Goal: Check status: Check status

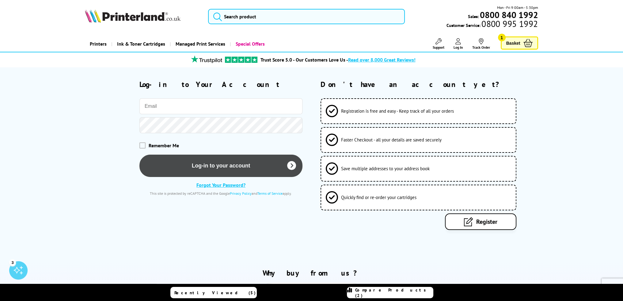
type input "[PERSON_NAME][EMAIL_ADDRESS][PERSON_NAME][DOMAIN_NAME]"
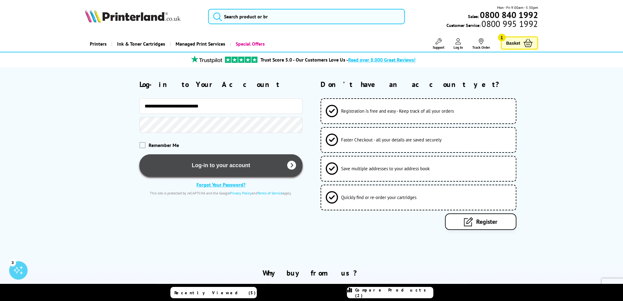
click at [208, 166] on button "Log-in to your account" at bounding box center [220, 165] width 163 height 22
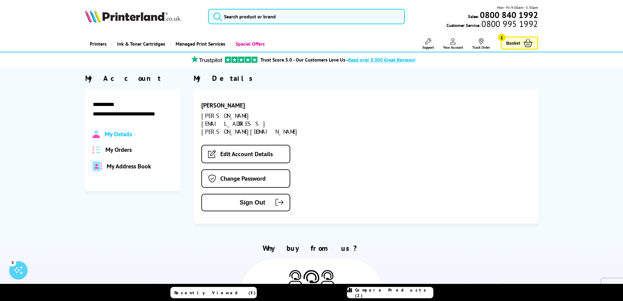
click at [126, 152] on span "My Orders" at bounding box center [118, 150] width 26 height 8
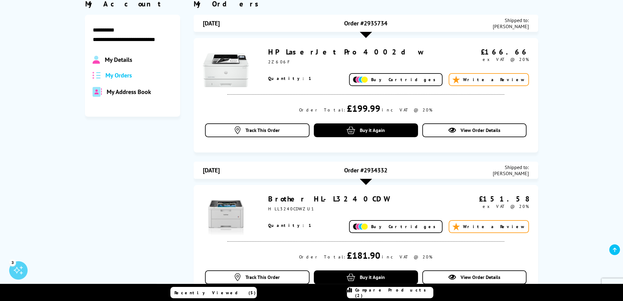
scroll to position [81, 0]
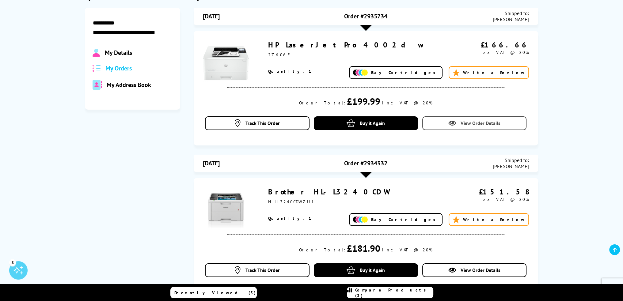
click at [476, 125] on span "View Order Details" at bounding box center [480, 123] width 40 height 6
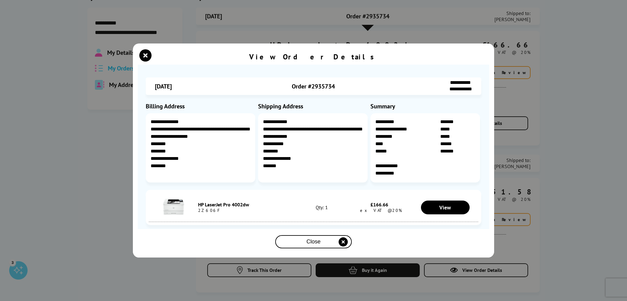
click at [321, 242] on div "Close" at bounding box center [314, 241] width 72 height 11
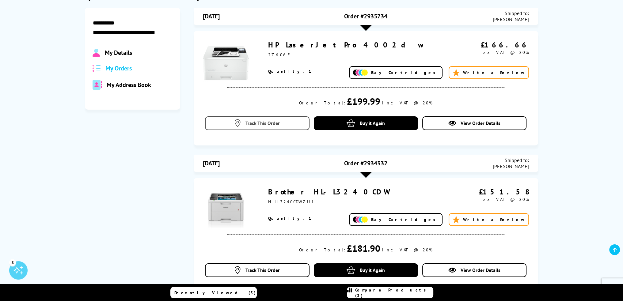
click at [255, 123] on span "Track This Order" at bounding box center [262, 123] width 34 height 6
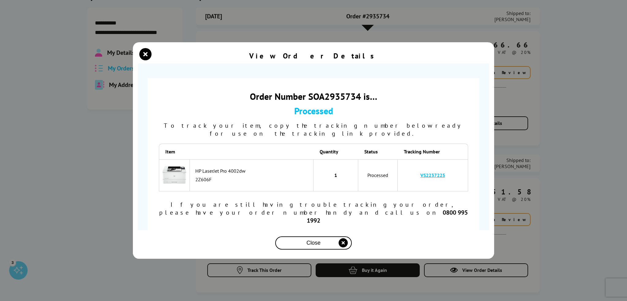
click at [430, 178] on link "VS2237225" at bounding box center [433, 175] width 25 height 6
drag, startPoint x: 446, startPoint y: 180, endPoint x: 421, endPoint y: 179, distance: 25.2
click at [421, 179] on td "VS2237225" at bounding box center [433, 175] width 70 height 32
copy link "VS2237225"
click at [432, 178] on link "VS2237225" at bounding box center [433, 175] width 25 height 6
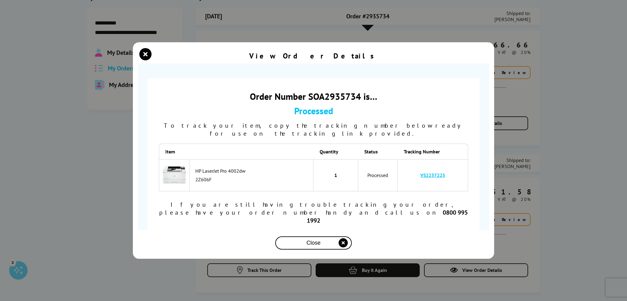
click at [432, 178] on link "VS2237225" at bounding box center [433, 175] width 25 height 6
click at [144, 60] on icon "close modal" at bounding box center [145, 54] width 12 height 12
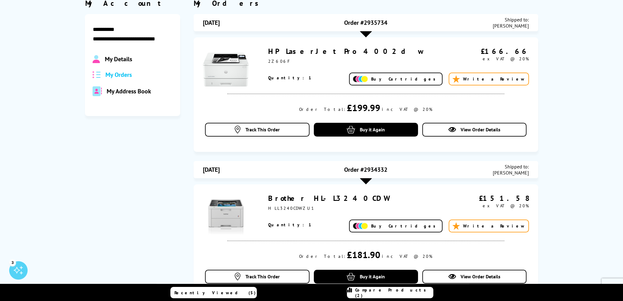
scroll to position [0, 0]
